Goal: Task Accomplishment & Management: Manage account settings

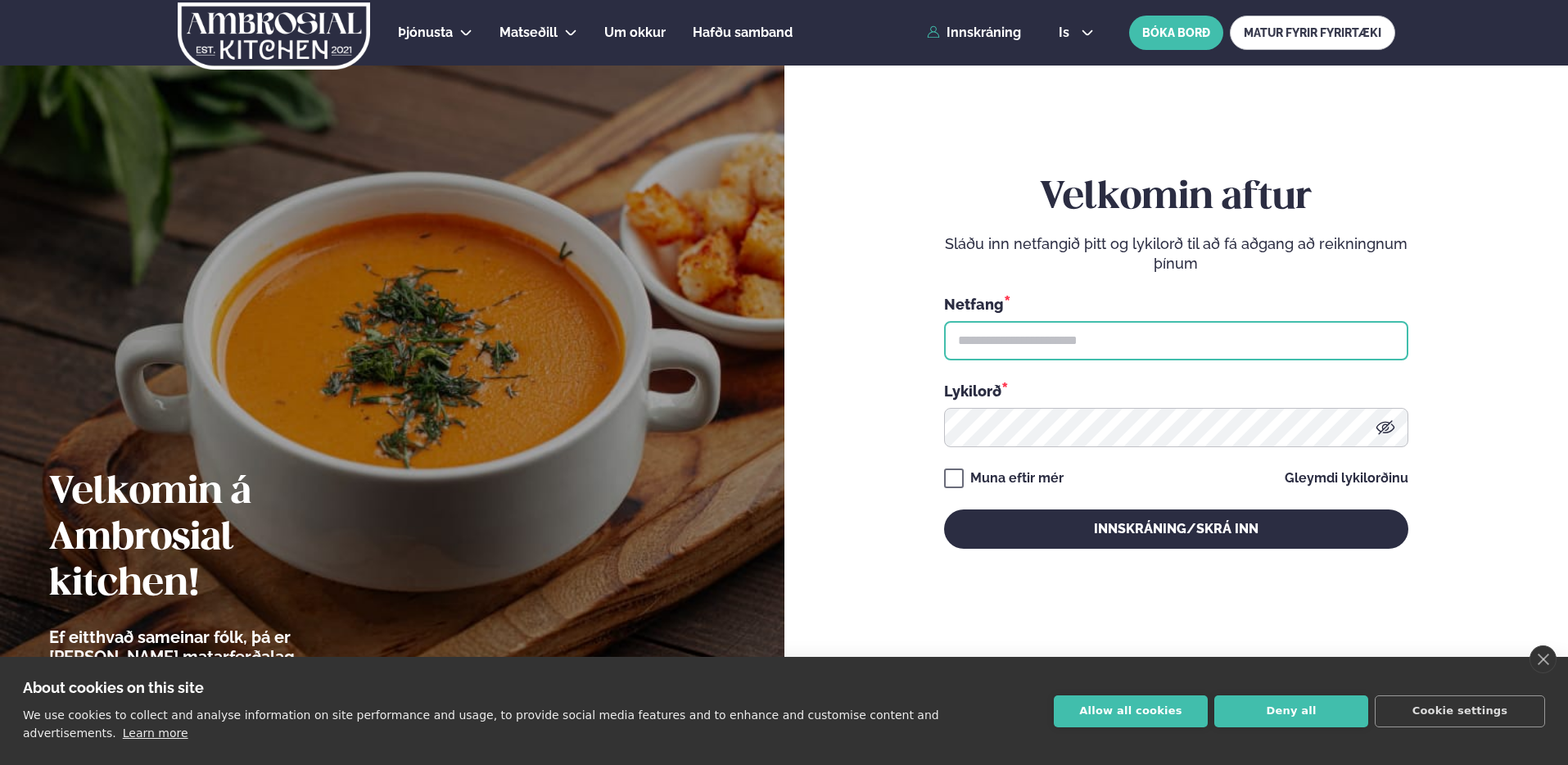
click at [1113, 321] on input "text" at bounding box center [1176, 341] width 464 height 39
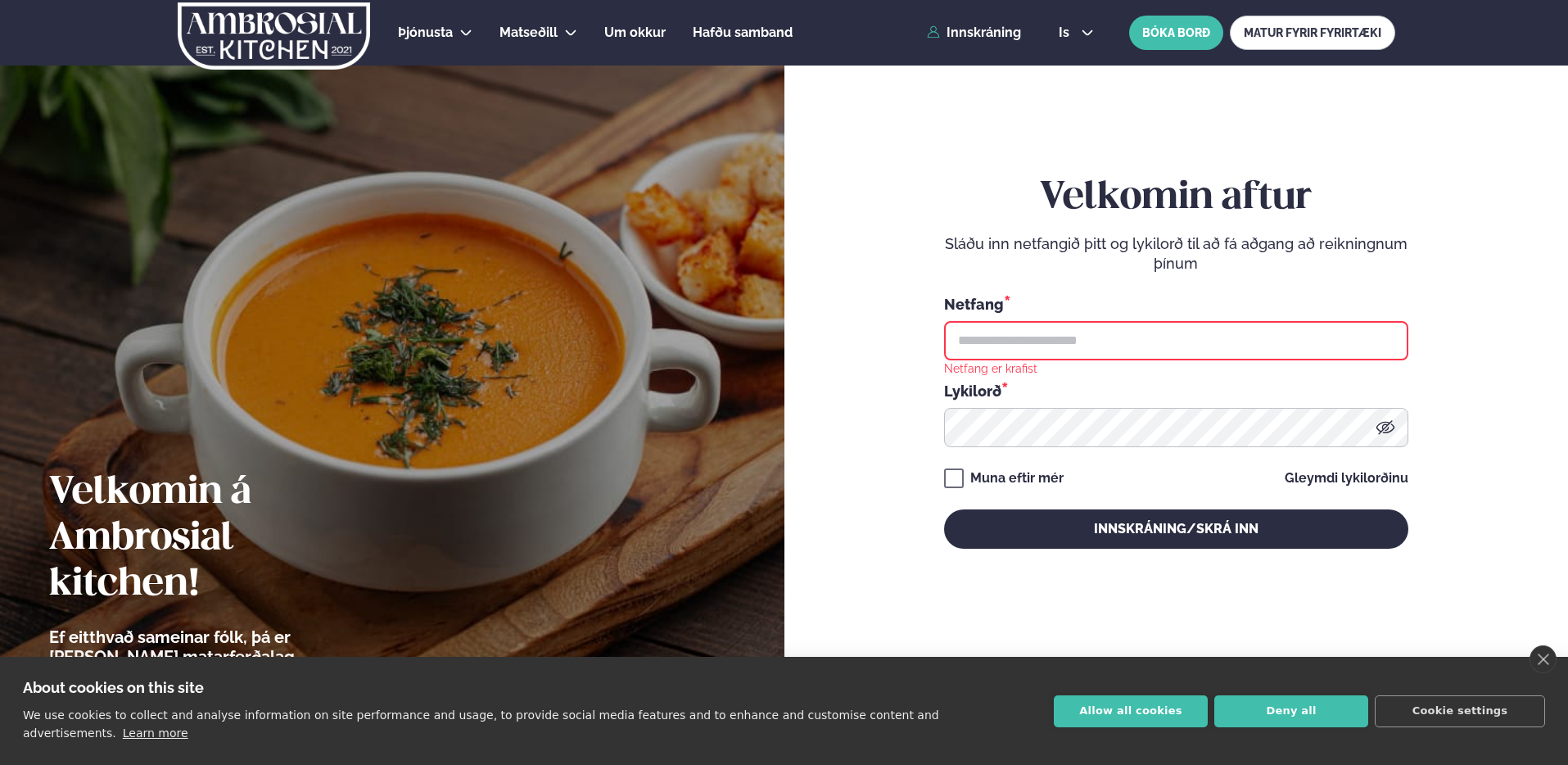
type input "**********"
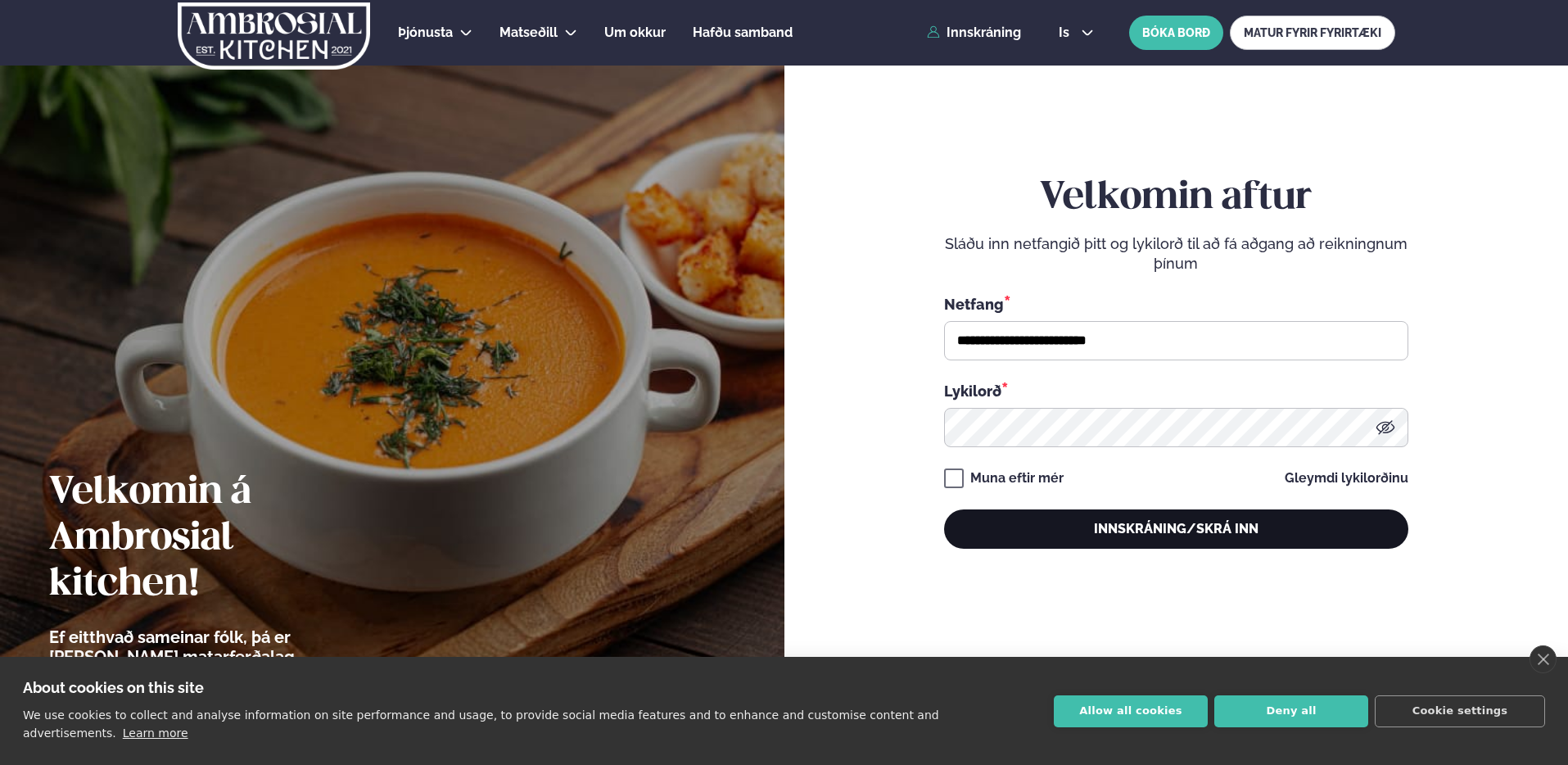
click at [1133, 524] on button "Innskráning/Skrá inn" at bounding box center [1176, 529] width 464 height 39
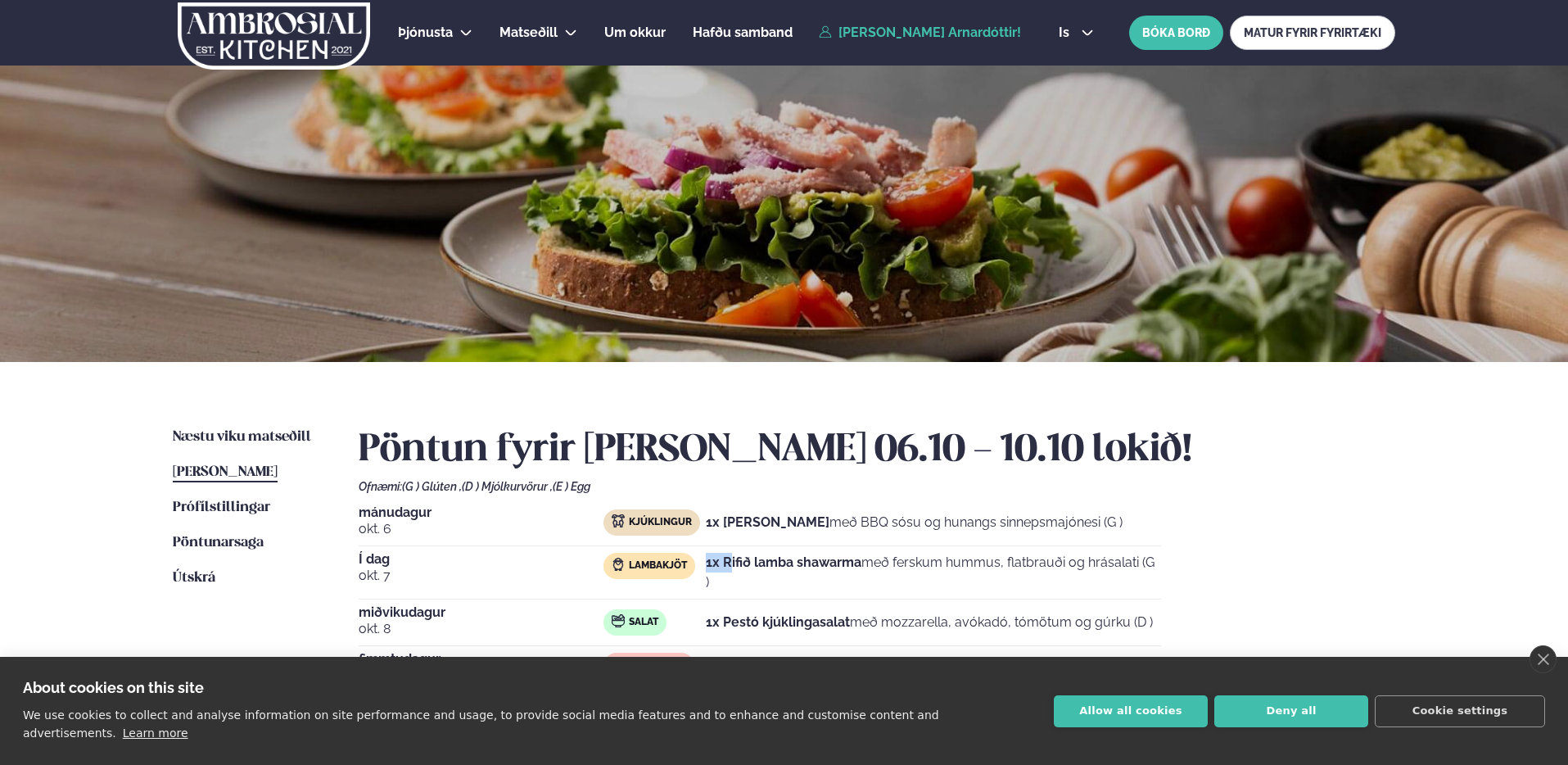
drag, startPoint x: 727, startPoint y: 561, endPoint x: 1022, endPoint y: 553, distance: 295.1
click at [991, 550] on div "[DATE] Kjúklingur 1x Krispí kjúklingavængir með BBQ sósu og hunangs sinnepsmajó…" at bounding box center [876, 628] width 1036 height 245
click at [1036, 559] on p "1x Rifið lamba shawarma með ferskum hummus, flatbrauði og hrásalati (G )" at bounding box center [933, 572] width 455 height 39
